Goal: Use online tool/utility

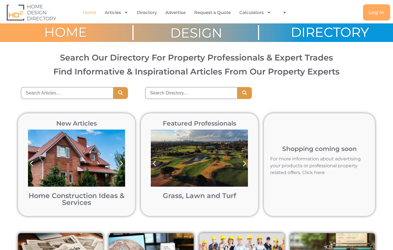
click at [262, 14] on link "Calculators" at bounding box center [255, 12] width 32 height 13
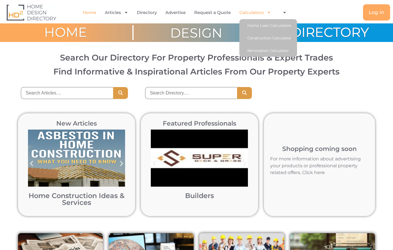
click at [277, 38] on link "Construction Calculator" at bounding box center [268, 38] width 58 height 13
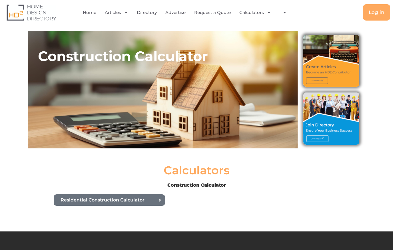
click at [136, 203] on link "Residential Construction Calculator" at bounding box center [109, 199] width 111 height 11
click at [128, 14] on icon "Menu" at bounding box center [126, 12] width 4 height 4
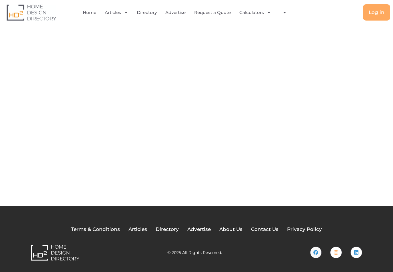
scroll to position [46, 0]
click at [15, 91] on div "Back Your Page Title" at bounding box center [196, 94] width 393 height 223
click at [16, 91] on div "Back Your Page Title" at bounding box center [196, 94] width 393 height 223
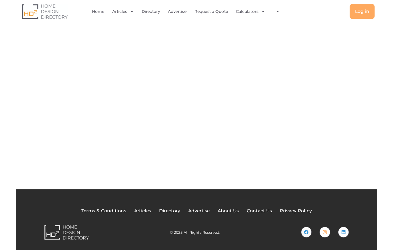
scroll to position [14, 0]
